Goal: Check status: Check status

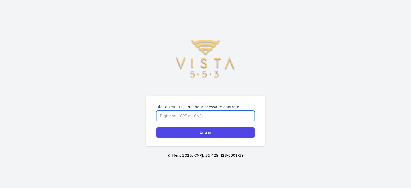
click at [183, 111] on input "Digite seu CPF/CNPJ para acessar o contrato" at bounding box center [205, 116] width 99 height 10
type input "35823819862"
click at [156, 128] on input "Entrar" at bounding box center [205, 133] width 99 height 10
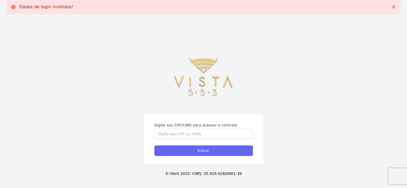
click at [187, 152] on input "Entrar" at bounding box center [204, 151] width 99 height 10
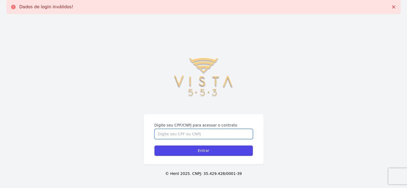
click at [172, 134] on input "Digite seu CPF/CNPJ para acessar o contrato" at bounding box center [204, 134] width 99 height 10
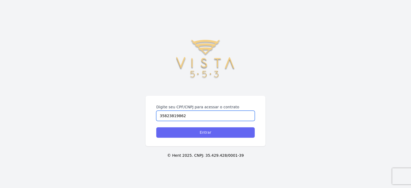
type input "35823819862"
click at [185, 137] on input "Entrar" at bounding box center [205, 133] width 99 height 10
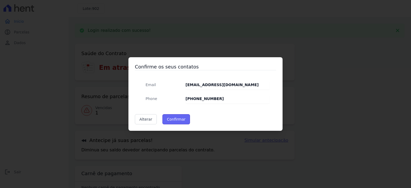
click at [179, 119] on button "Confirmar" at bounding box center [177, 119] width 28 height 10
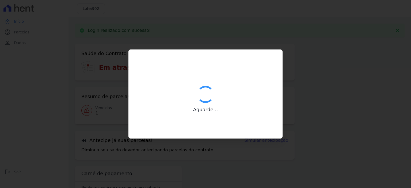
type input "Contatos confirmados com sucesso."
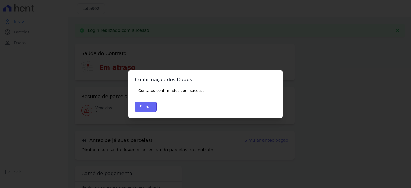
click at [147, 111] on button "Fechar" at bounding box center [146, 107] width 22 height 10
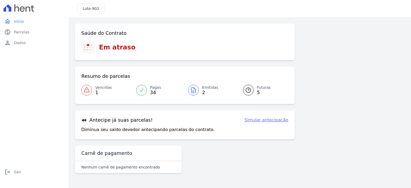
click at [89, 92] on icon at bounding box center [86, 90] width 5 height 5
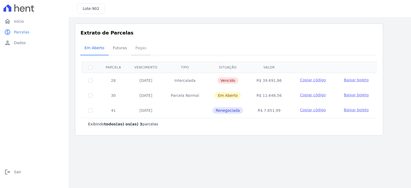
click at [139, 49] on span "Pagas" at bounding box center [140, 48] width 17 height 11
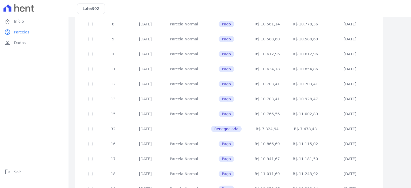
scroll to position [215, 0]
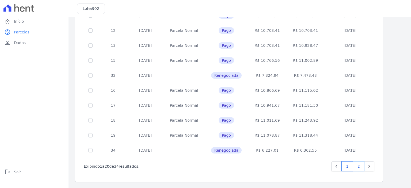
click at [361, 165] on link "2" at bounding box center [359, 167] width 12 height 10
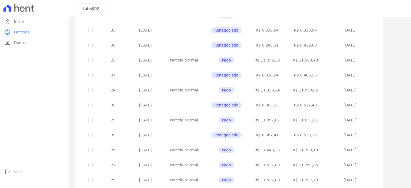
scroll to position [125, 0]
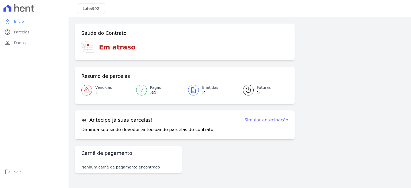
click at [253, 92] on div at bounding box center [248, 90] width 11 height 11
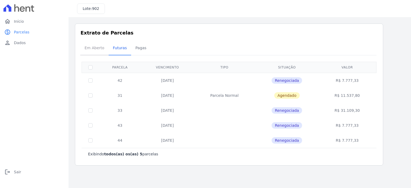
click at [93, 51] on span "Em Aberto" at bounding box center [94, 48] width 26 height 11
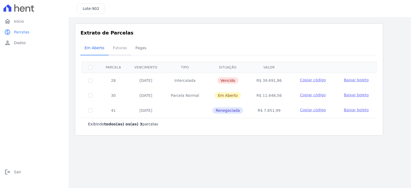
click at [114, 49] on span "Futuras" at bounding box center [120, 48] width 20 height 11
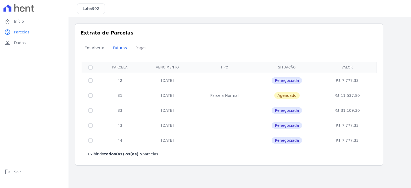
click at [132, 48] on span "Pagas" at bounding box center [140, 48] width 17 height 11
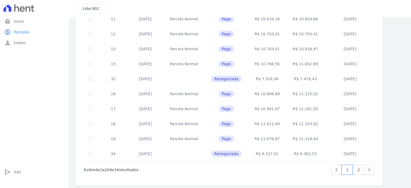
scroll to position [215, 0]
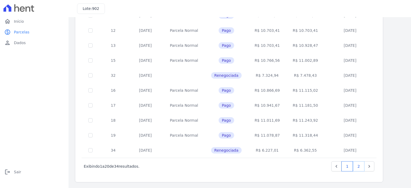
click at [358, 164] on link "2" at bounding box center [359, 167] width 12 height 10
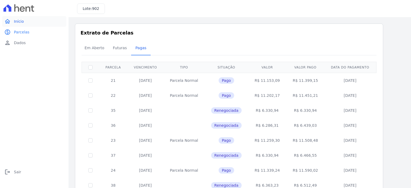
click at [17, 23] on span "Início" at bounding box center [19, 21] width 10 height 5
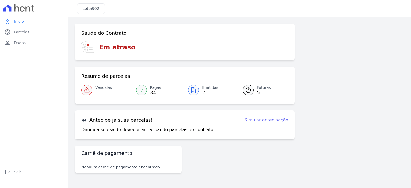
click at [92, 89] on div at bounding box center [86, 90] width 11 height 11
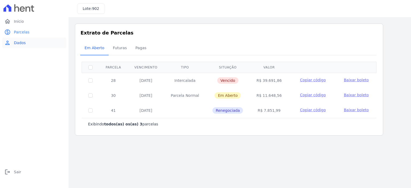
click at [19, 46] on link "person Dados" at bounding box center [34, 43] width 64 height 11
